Goal: Information Seeking & Learning: Learn about a topic

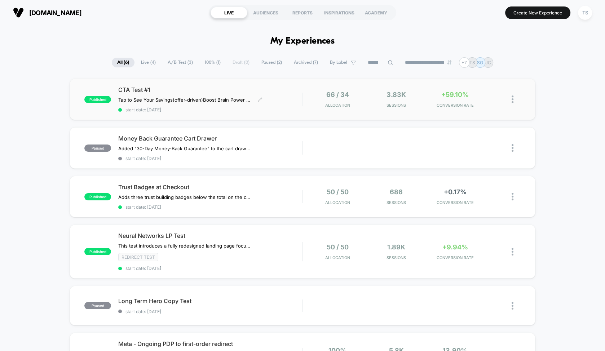
click at [195, 89] on span "CTA Test #1" at bounding box center [210, 89] width 184 height 7
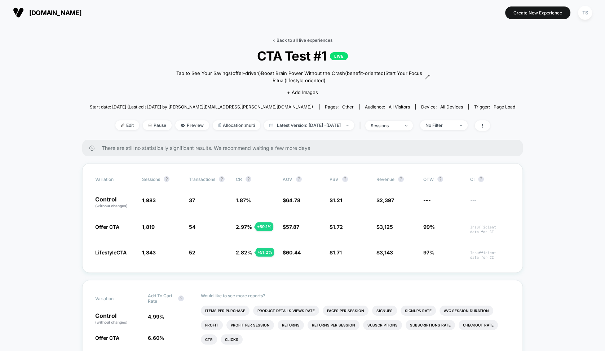
click at [281, 38] on link "< Back to all live experiences" at bounding box center [302, 39] width 60 height 5
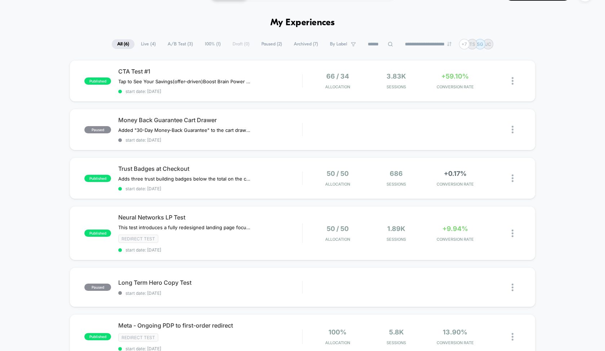
scroll to position [70, 0]
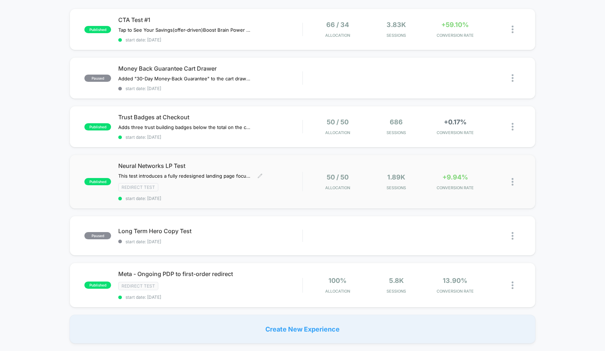
click at [248, 164] on span "Neural Networks LP Test" at bounding box center [210, 165] width 184 height 7
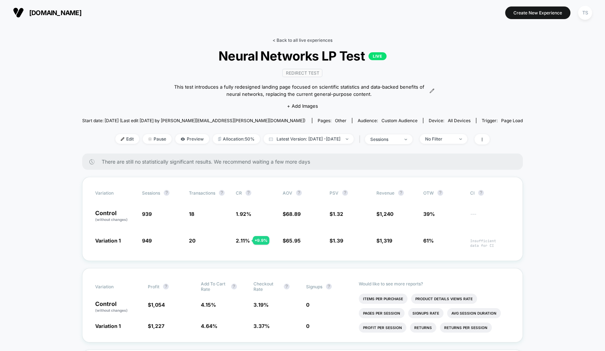
click at [306, 40] on link "< Back to all live experiences" at bounding box center [302, 39] width 60 height 5
